Goal: Task Accomplishment & Management: Complete application form

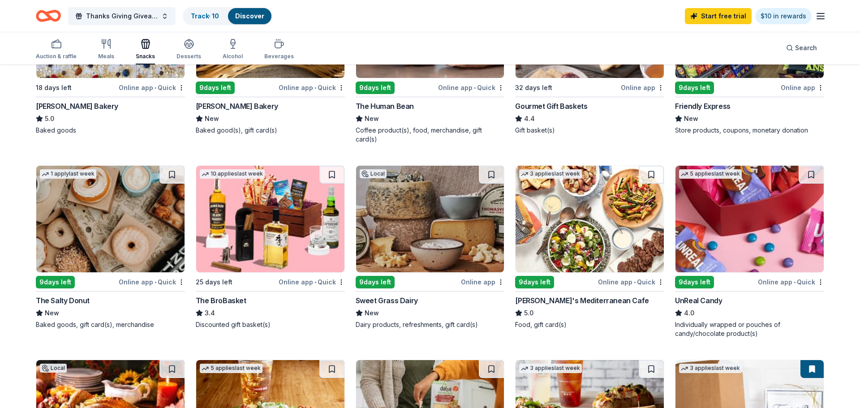
scroll to position [388, 0]
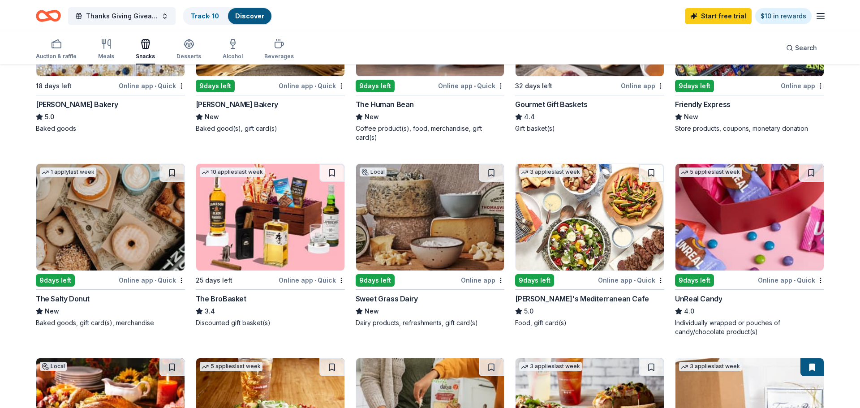
click at [281, 214] on img at bounding box center [270, 217] width 148 height 107
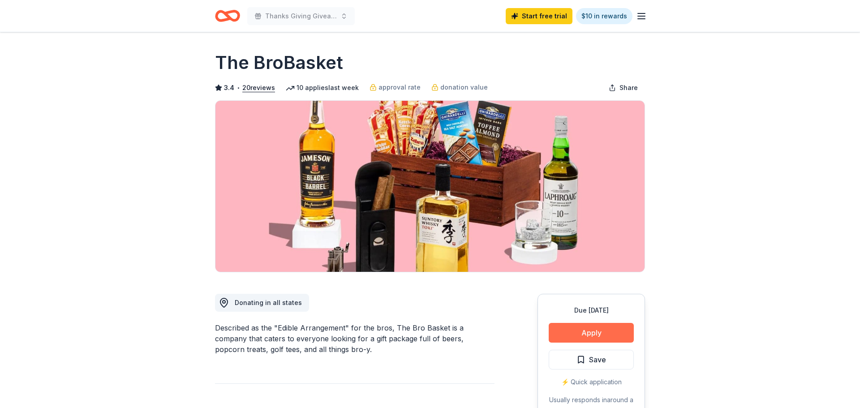
click at [574, 328] on button "Apply" at bounding box center [591, 333] width 85 height 20
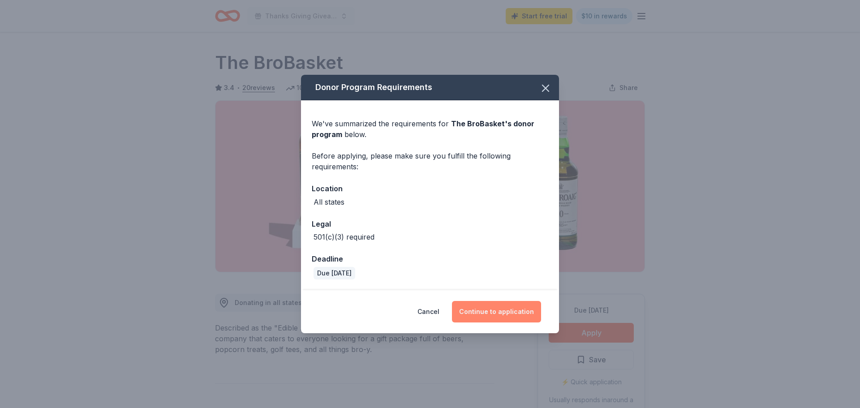
click at [508, 310] on button "Continue to application" at bounding box center [496, 312] width 89 height 22
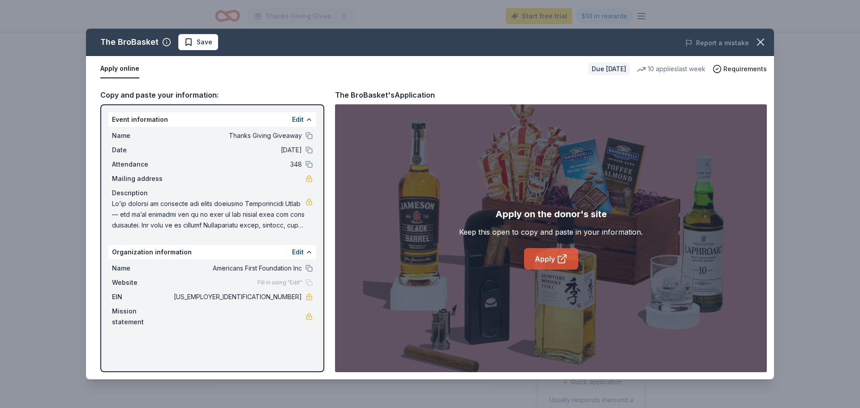
click at [544, 264] on link "Apply" at bounding box center [551, 259] width 54 height 22
